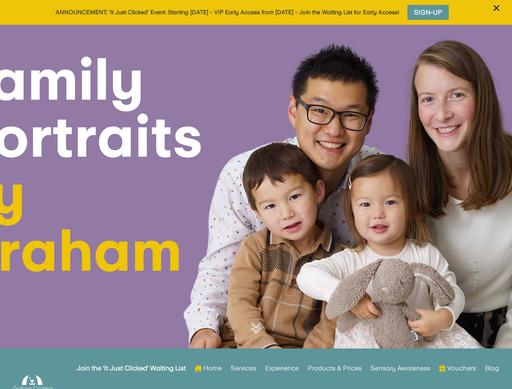
click at [256, 195] on div at bounding box center [256, 200] width 512 height 350
click at [497, 13] on span "×" at bounding box center [497, 7] width 8 height 15
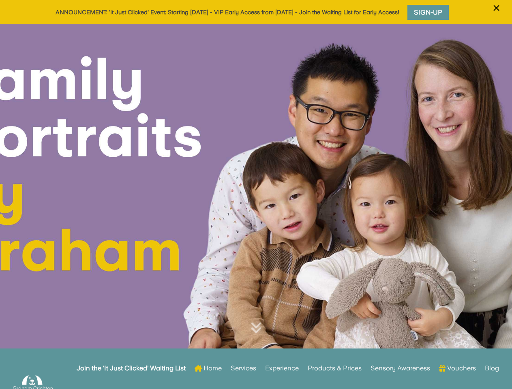
click at [256, 207] on div at bounding box center [256, 199] width 512 height 350
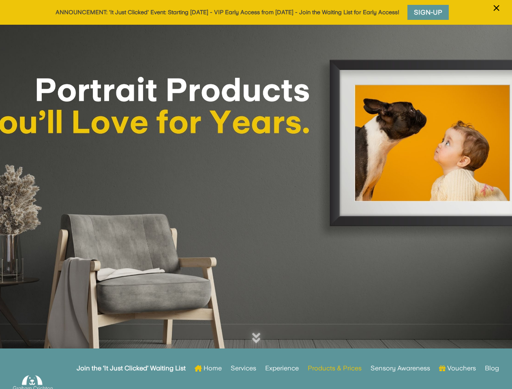
click at [256, 195] on div at bounding box center [256, 200] width 512 height 350
click at [497, 13] on span "×" at bounding box center [497, 7] width 8 height 15
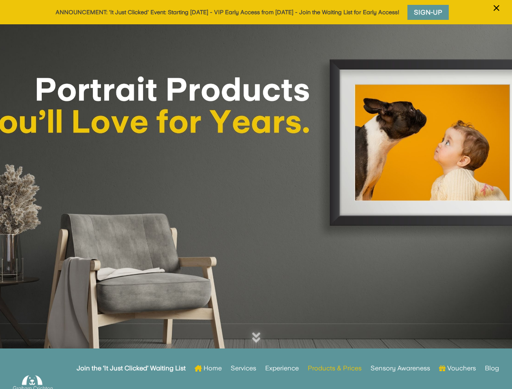
click at [256, 207] on div at bounding box center [256, 199] width 512 height 350
